Goal: Use online tool/utility: Use online tool/utility

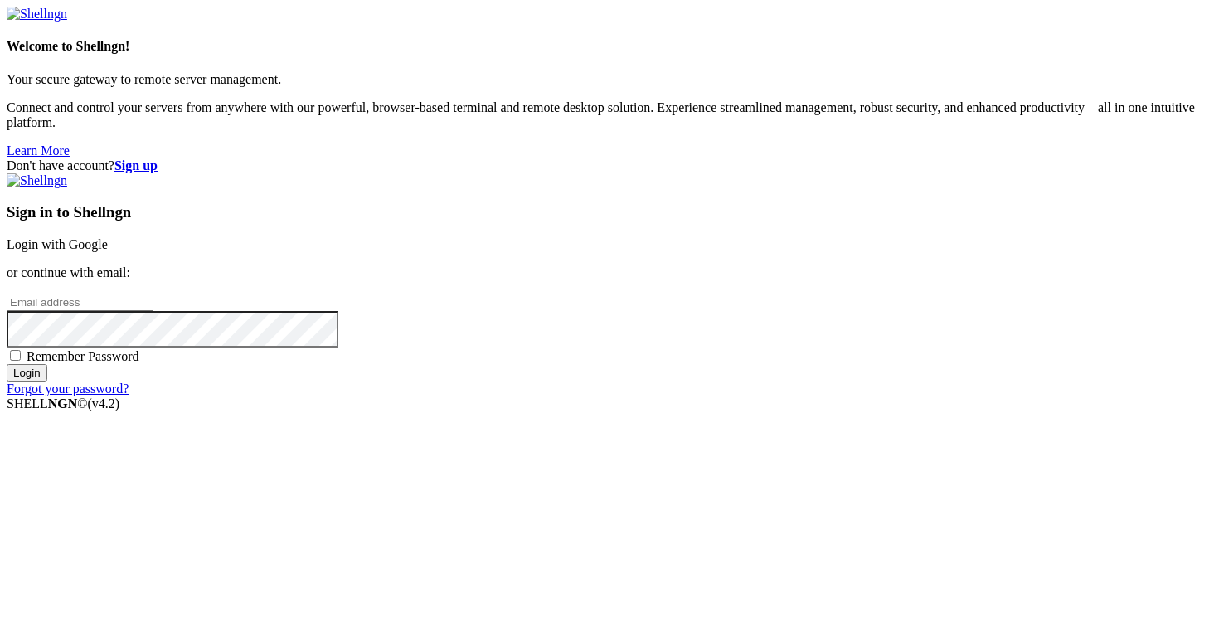
type input "[PERSON_NAME][EMAIL_ADDRESS][DOMAIN_NAME]"
click at [47, 382] on input "Login" at bounding box center [27, 372] width 41 height 17
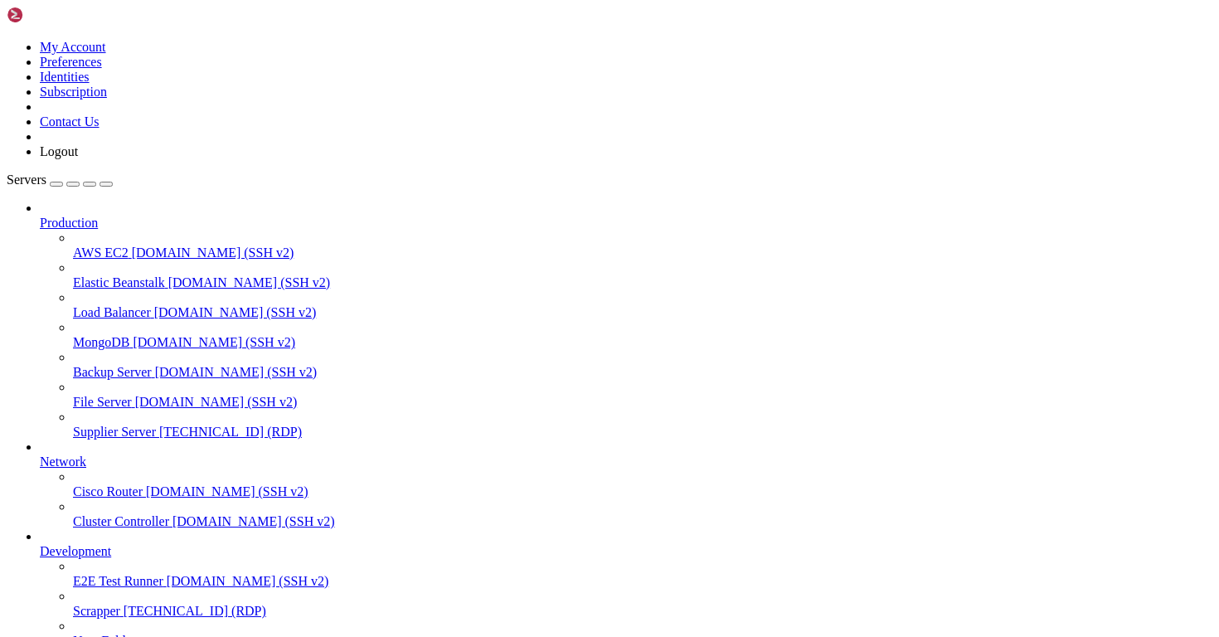
drag, startPoint x: 203, startPoint y: 1146, endPoint x: 299, endPoint y: 1147, distance: 95.4
